Goal: Task Accomplishment & Management: Manage account settings

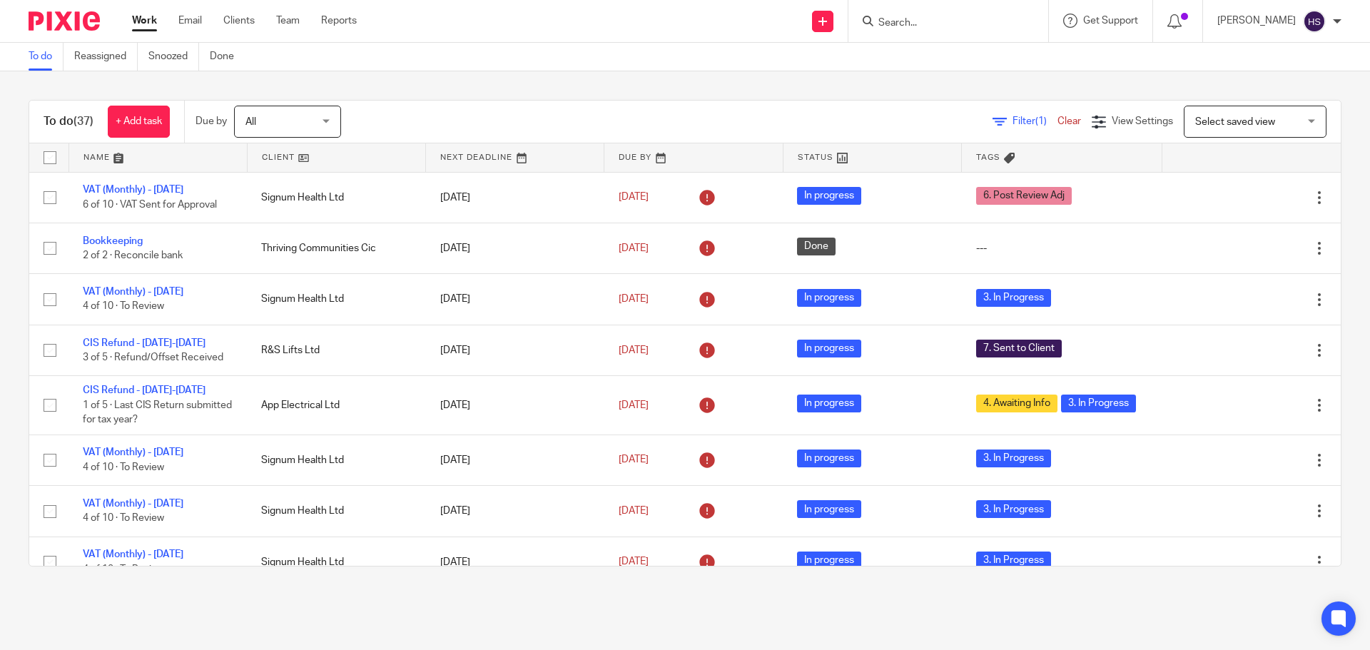
scroll to position [927, 0]
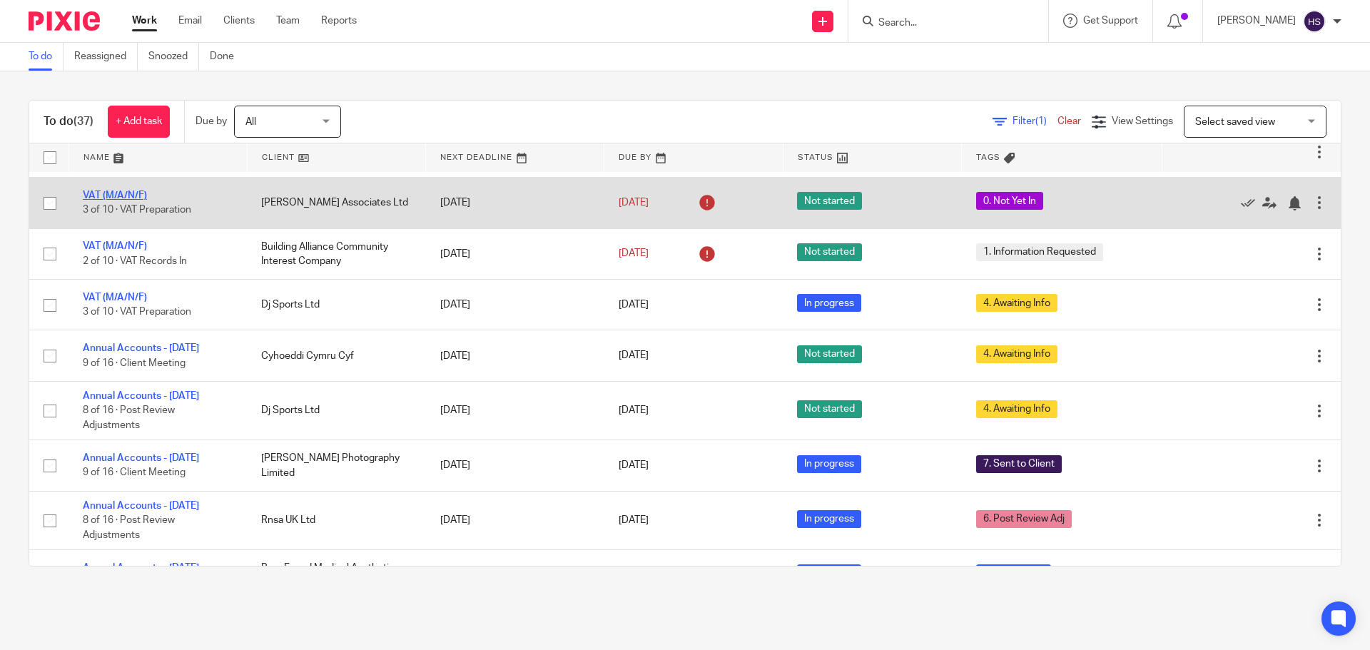
click at [111, 200] on link "VAT (M/A/N/F)" at bounding box center [115, 195] width 64 height 10
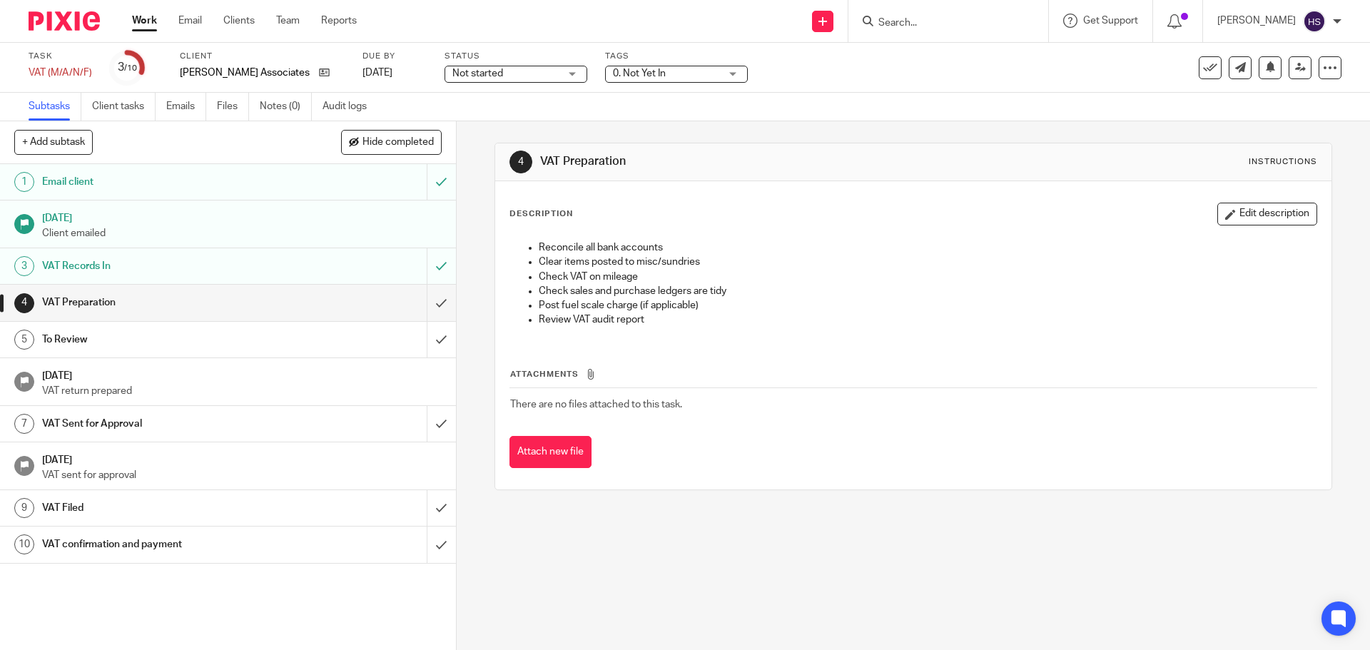
drag, startPoint x: 0, startPoint y: 0, endPoint x: 619, endPoint y: 83, distance: 624.7
click at [615, 72] on span "0. Not Yet In" at bounding box center [639, 73] width 53 height 10
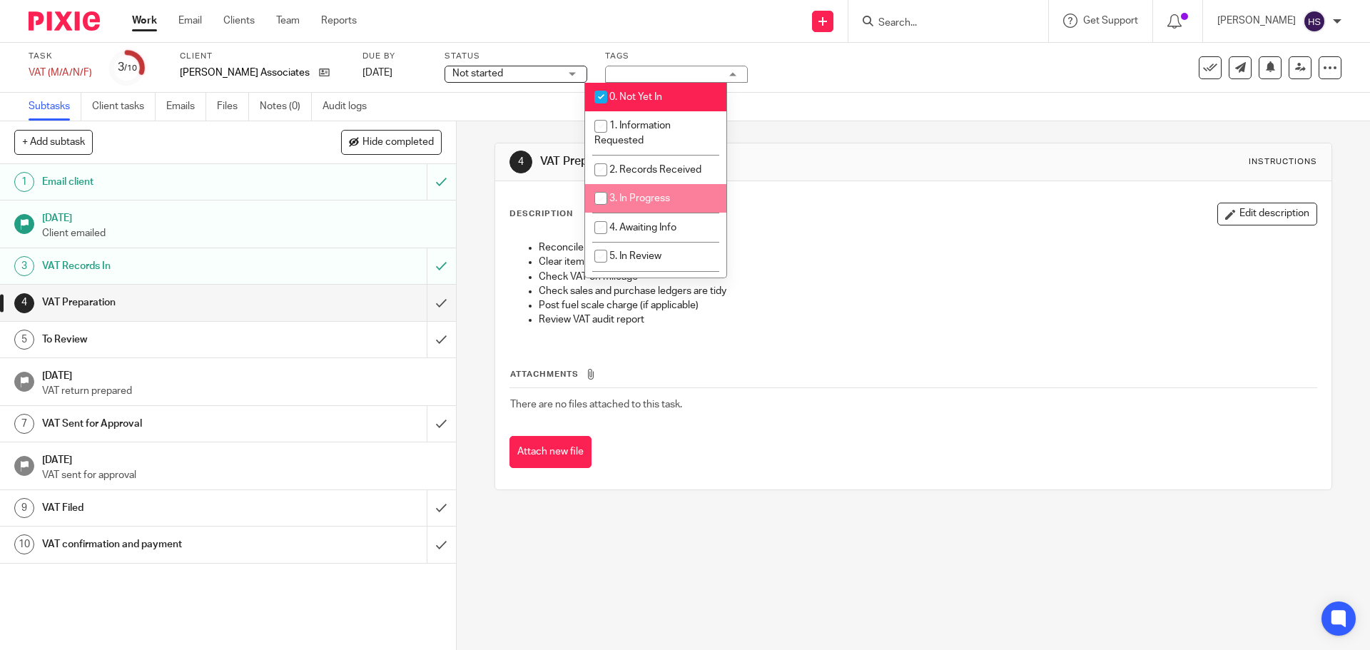
click at [661, 197] on span "3. In Progress" at bounding box center [639, 198] width 61 height 10
checkbox input "true"
click at [666, 90] on li "0. Not Yet In" at bounding box center [655, 97] width 141 height 29
checkbox input "false"
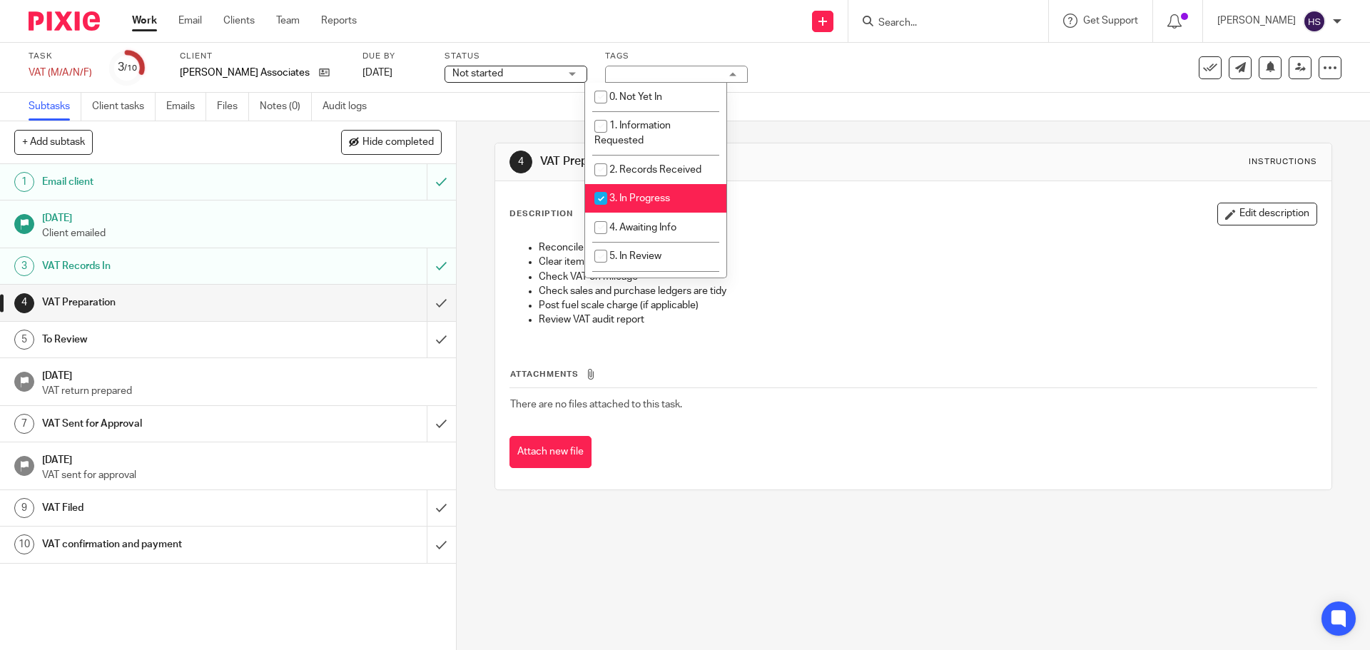
drag, startPoint x: 785, startPoint y: 77, endPoint x: 535, endPoint y: 4, distance: 260.1
click at [783, 76] on div "Task VAT (M/A/N/F) Save VAT (M/A/N/F) 3 /10 Client [PERSON_NAME] Associates Ltd…" at bounding box center [576, 68] width 1094 height 34
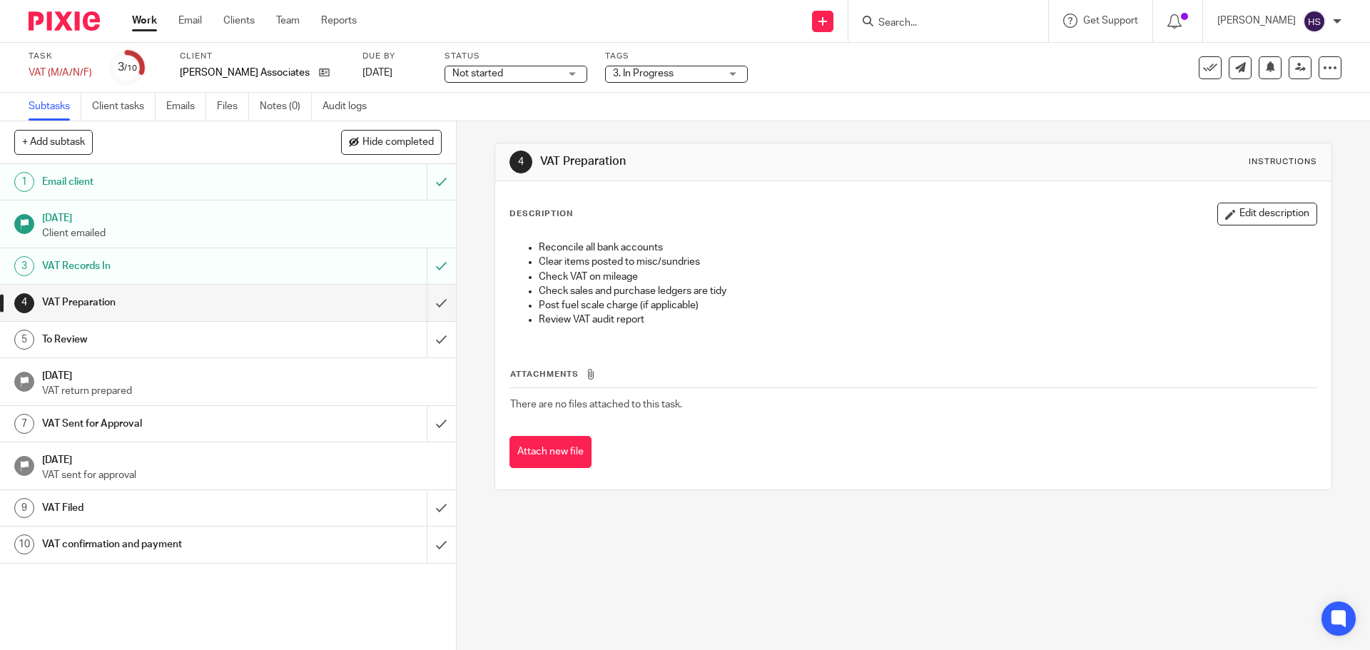
click at [82, 20] on img at bounding box center [64, 20] width 71 height 19
